Goal: Task Accomplishment & Management: Manage account settings

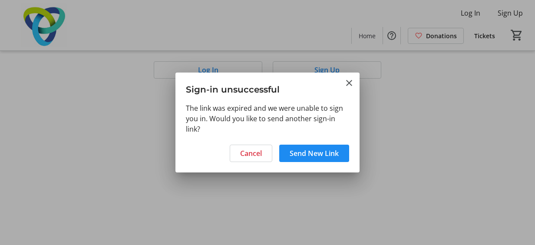
click at [302, 158] on span "Send New Link" at bounding box center [314, 153] width 49 height 10
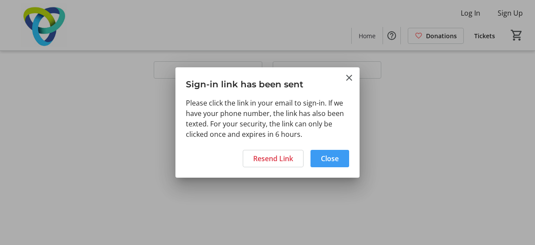
click at [328, 158] on span "Close" at bounding box center [330, 158] width 18 height 10
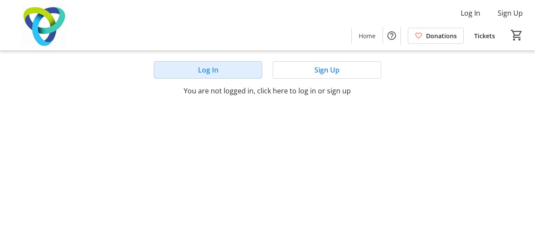
click at [197, 69] on span at bounding box center [208, 70] width 108 height 21
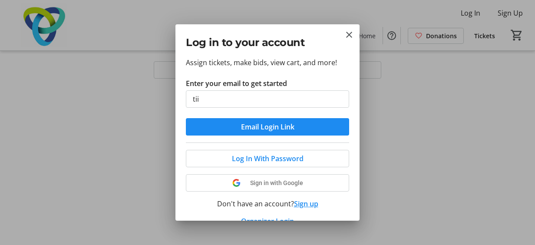
type input "[EMAIL_ADDRESS][DOMAIN_NAME]"
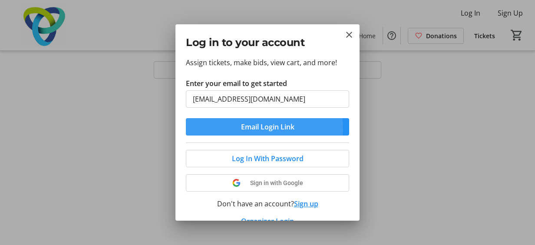
click at [242, 129] on span "Email Login Link" at bounding box center [267, 127] width 53 height 10
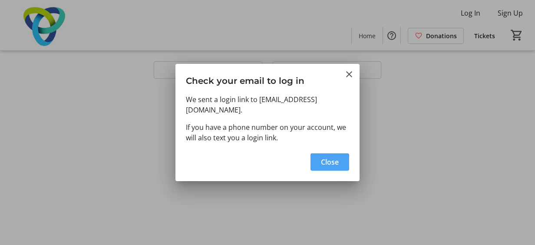
click at [333, 157] on span "Close" at bounding box center [330, 162] width 18 height 10
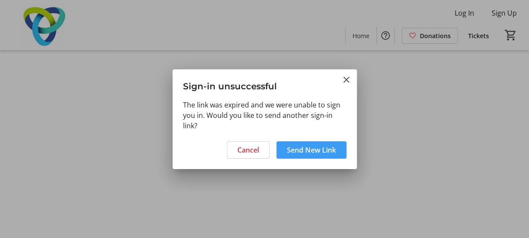
click at [319, 151] on span "Send New Link" at bounding box center [311, 150] width 49 height 10
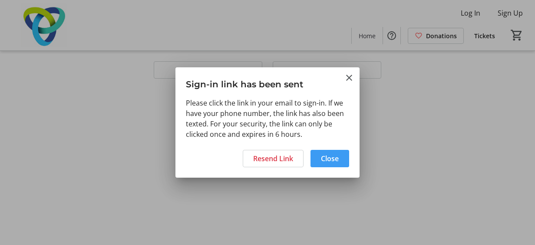
click at [333, 162] on span "Close" at bounding box center [330, 158] width 18 height 10
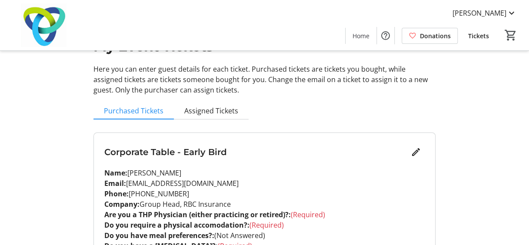
scroll to position [63, 0]
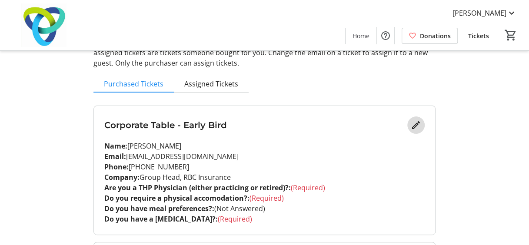
click at [413, 124] on mat-icon "Edit" at bounding box center [415, 125] width 10 height 10
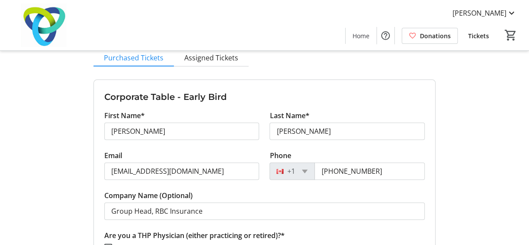
scroll to position [89, 0]
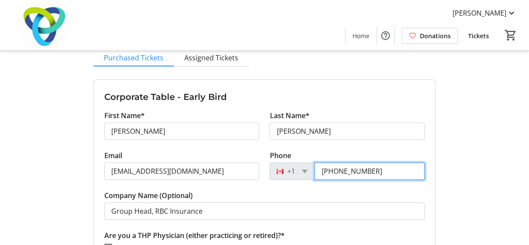
click at [377, 171] on input "[PHONE_NUMBER]" at bounding box center [369, 170] width 110 height 17
type input "6"
